Goal: Information Seeking & Learning: Check status

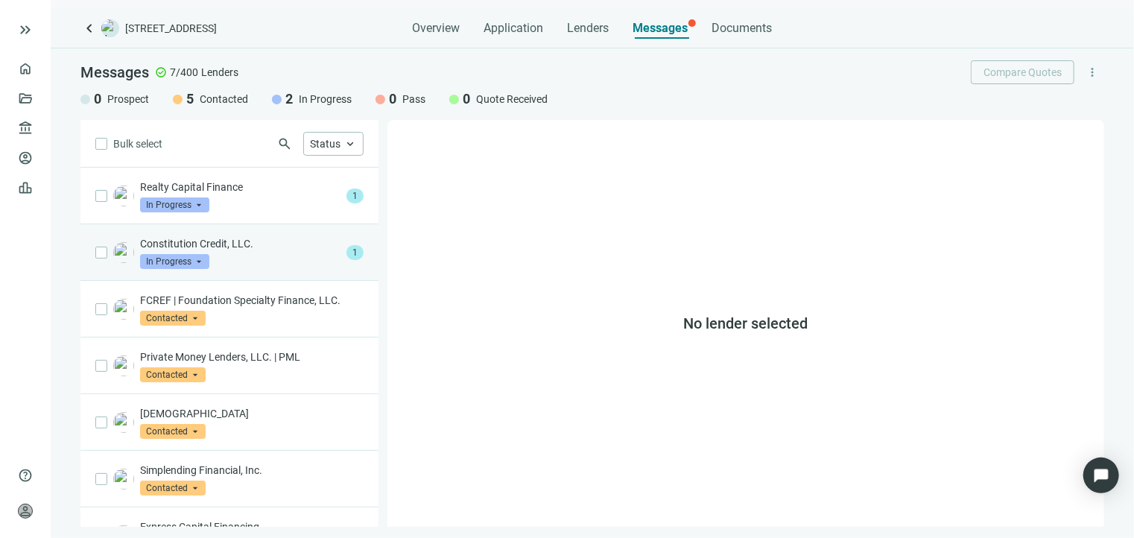
click at [221, 263] on div "Constitution Credit, LLC. In Progress arrow_drop_down" at bounding box center [240, 252] width 200 height 33
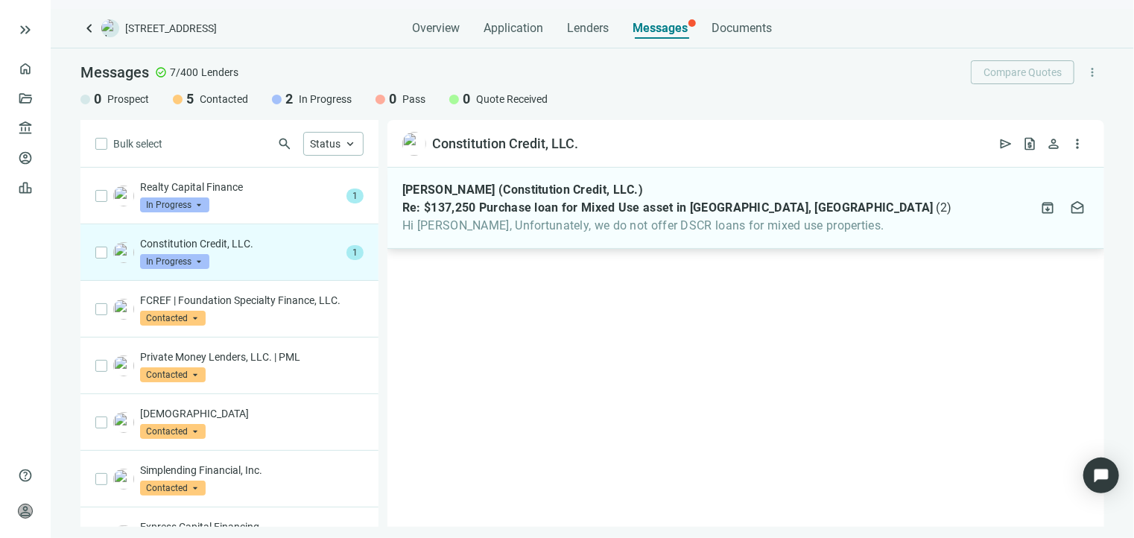
click at [572, 230] on span "Hi [PERSON_NAME], Unfortunately, we do not offer DSCR loans for mixed use prope…" at bounding box center [677, 225] width 550 height 15
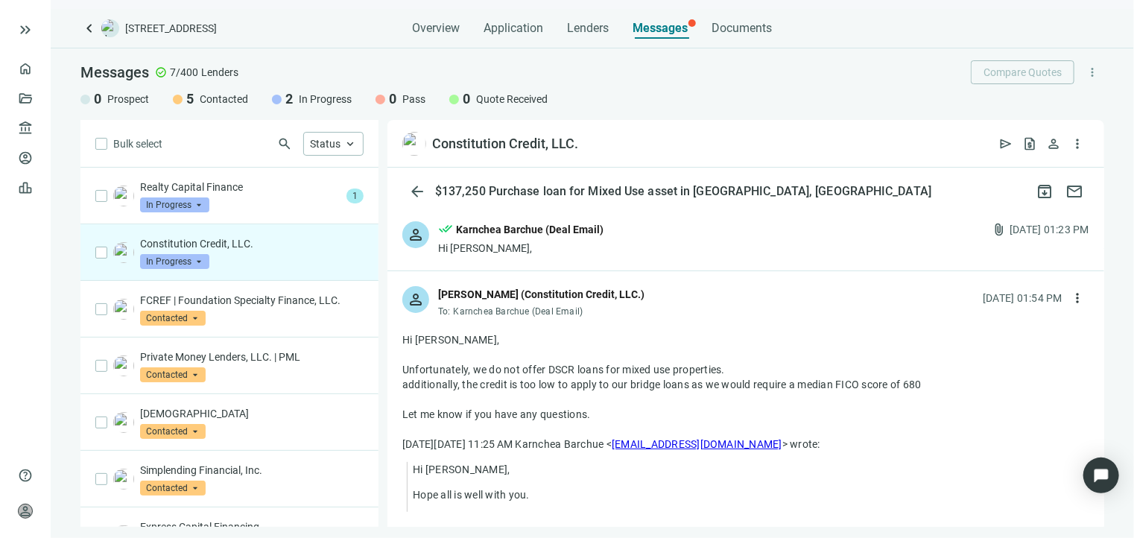
click at [279, 249] on p "Constitution Credit, LLC." at bounding box center [251, 243] width 223 height 15
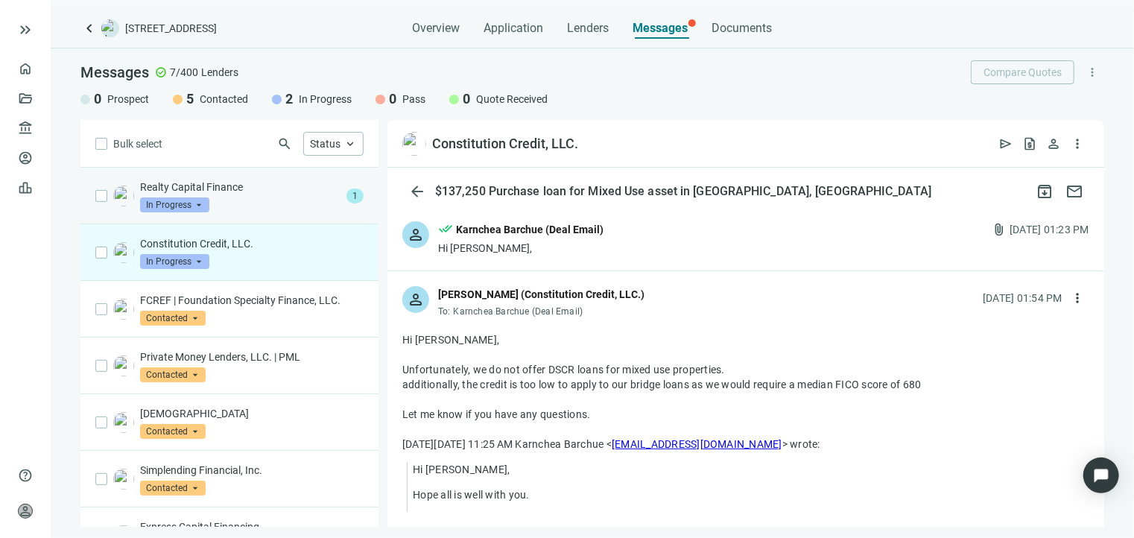
click at [267, 203] on div "Realty Capital Finance In Progress arrow_drop_down" at bounding box center [240, 196] width 200 height 33
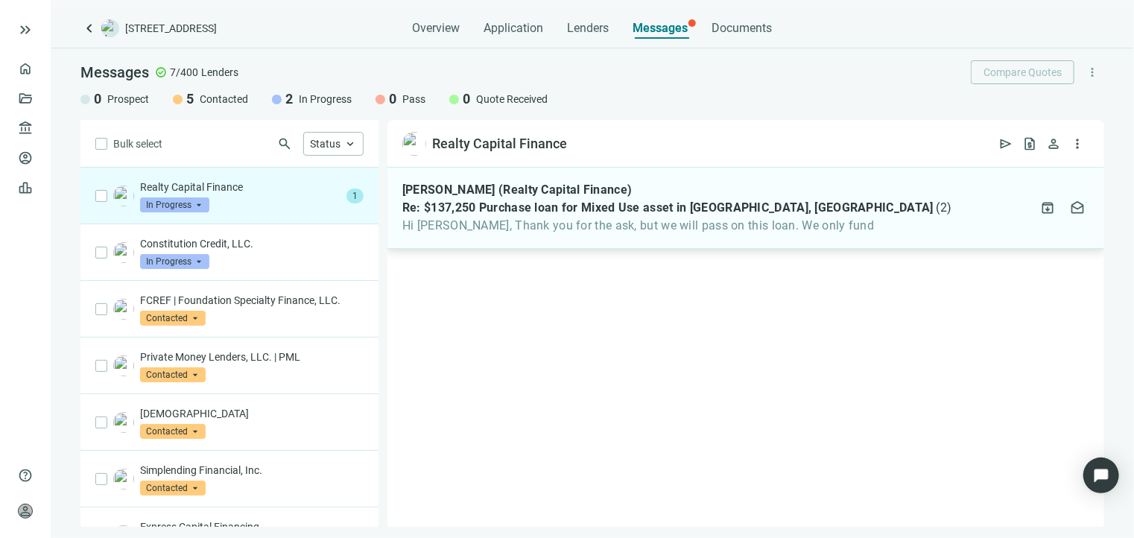
click at [532, 231] on span "Hi [PERSON_NAME], Thank you for the ask, but we will pass on this loan. We only…" at bounding box center [677, 225] width 550 height 15
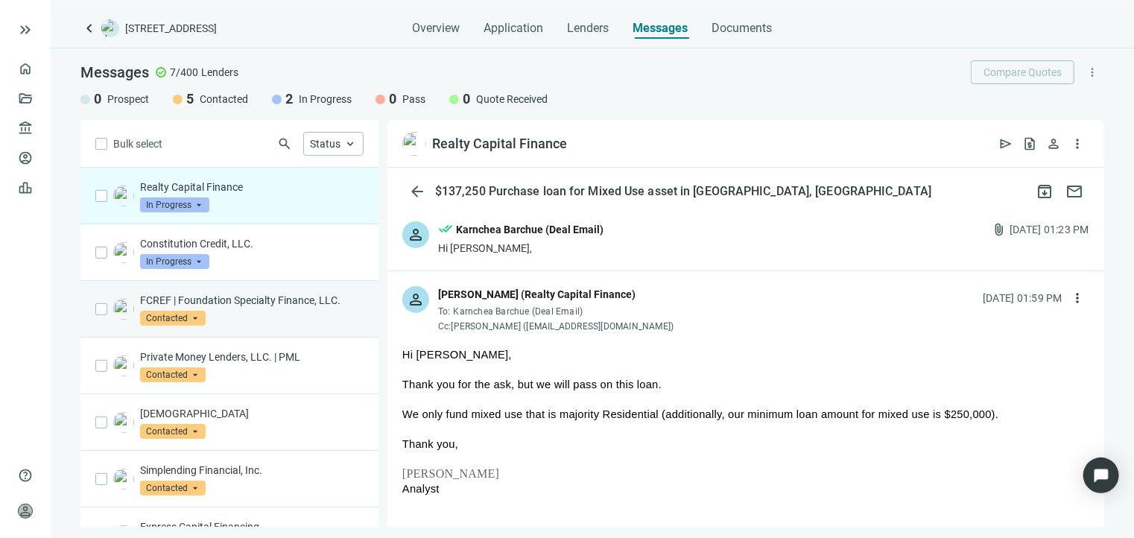
click at [276, 300] on p "FCREF | Foundation Specialty Finance, LLC." at bounding box center [251, 300] width 223 height 15
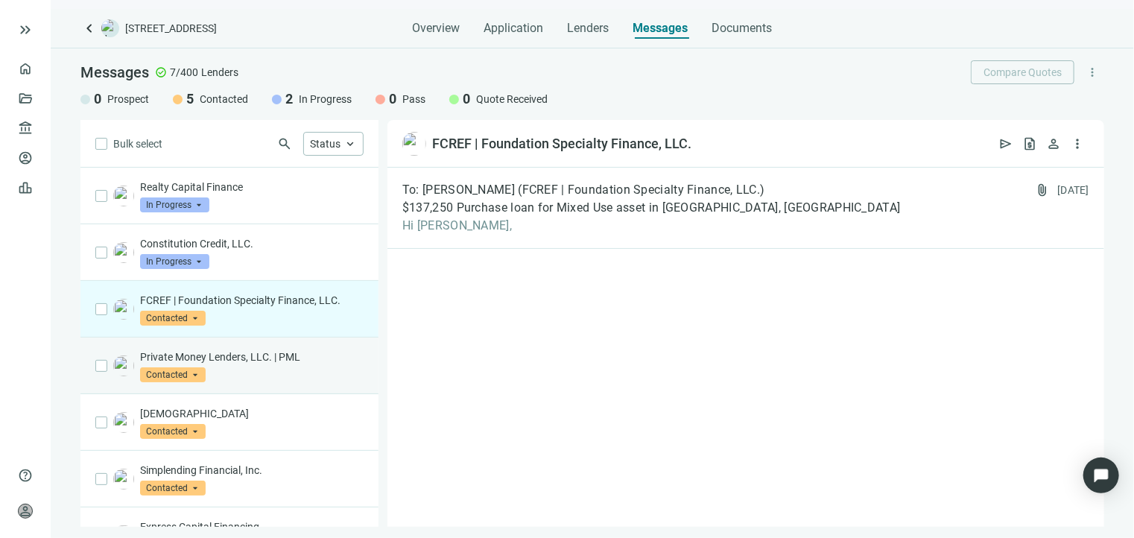
click at [279, 364] on div "Private Money Lenders, LLC. | PML Contacted arrow_drop_down" at bounding box center [251, 365] width 223 height 33
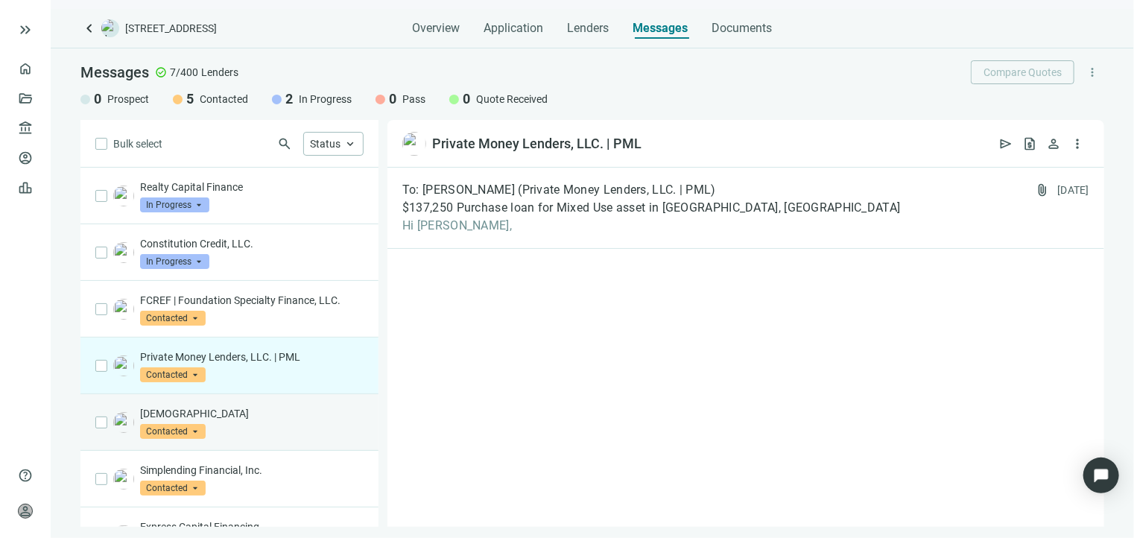
click at [248, 413] on p "[DEMOGRAPHIC_DATA]" at bounding box center [251, 413] width 223 height 15
